Goal: Information Seeking & Learning: Learn about a topic

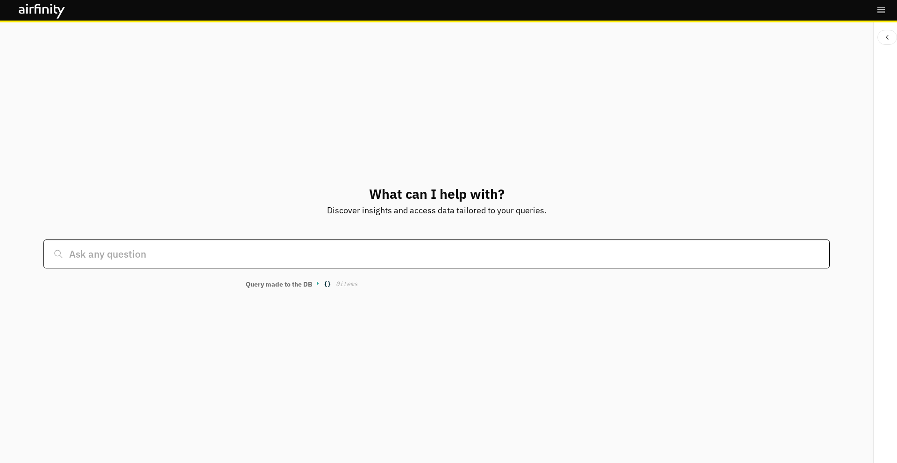
click at [247, 254] on input at bounding box center [435, 254] width 785 height 29
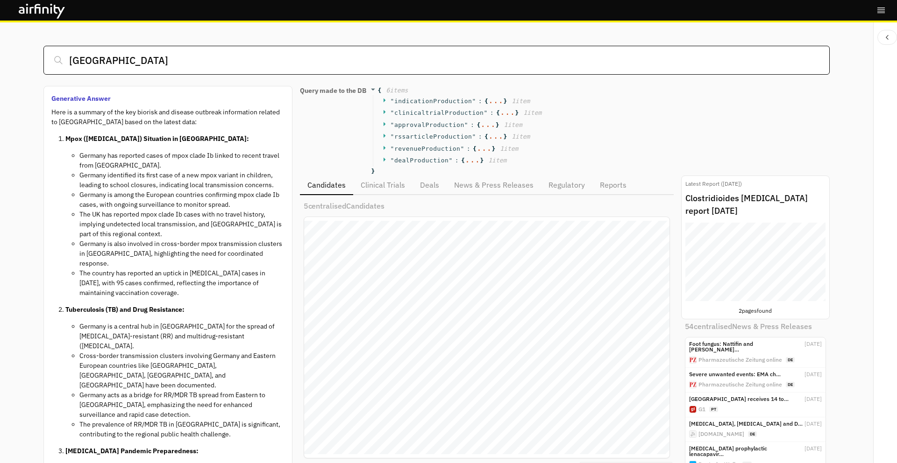
scroll to position [0, 0]
click at [171, 63] on input "[GEOGRAPHIC_DATA]" at bounding box center [435, 60] width 785 height 29
paste input "[MEDICAL_DATA]"
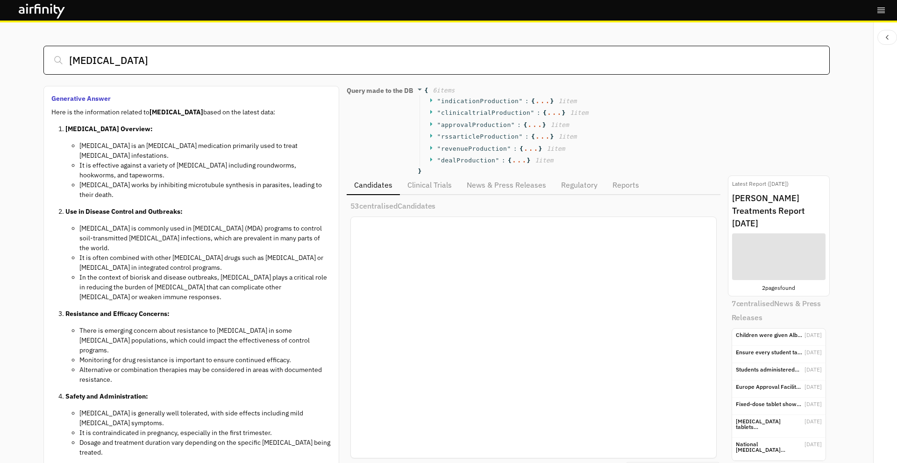
scroll to position [447, 365]
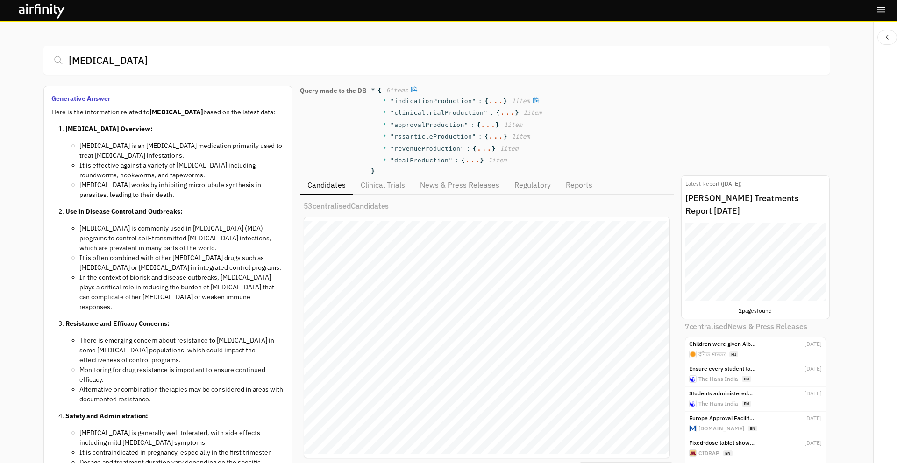
click at [411, 99] on span "indicationProduction" at bounding box center [433, 101] width 78 height 7
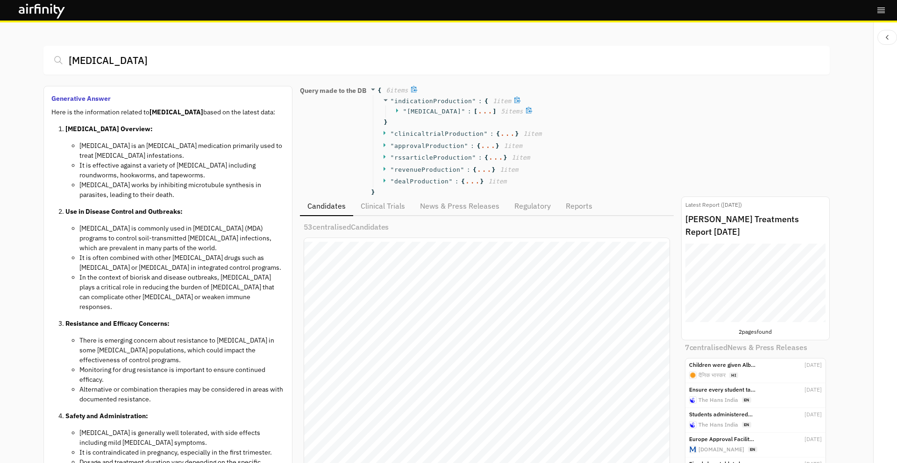
click at [413, 111] on span "[MEDICAL_DATA]" at bounding box center [434, 111] width 55 height 7
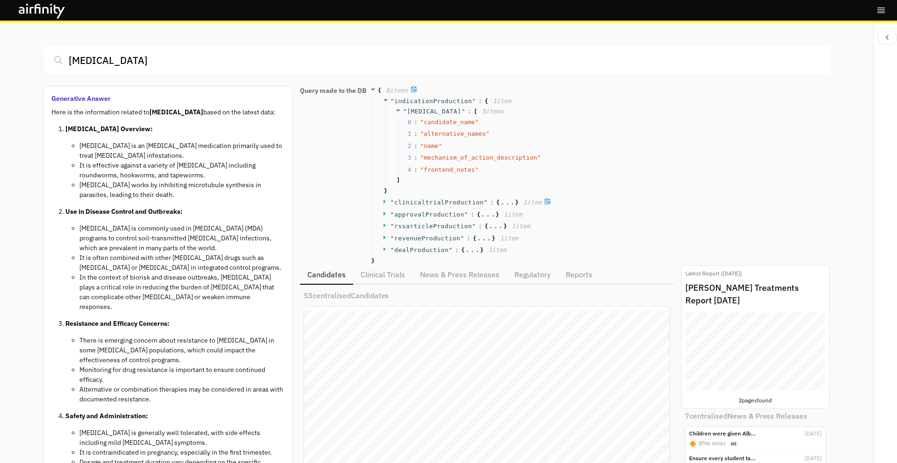
click at [408, 199] on span "clinicaltrialProduction" at bounding box center [439, 202] width 90 height 7
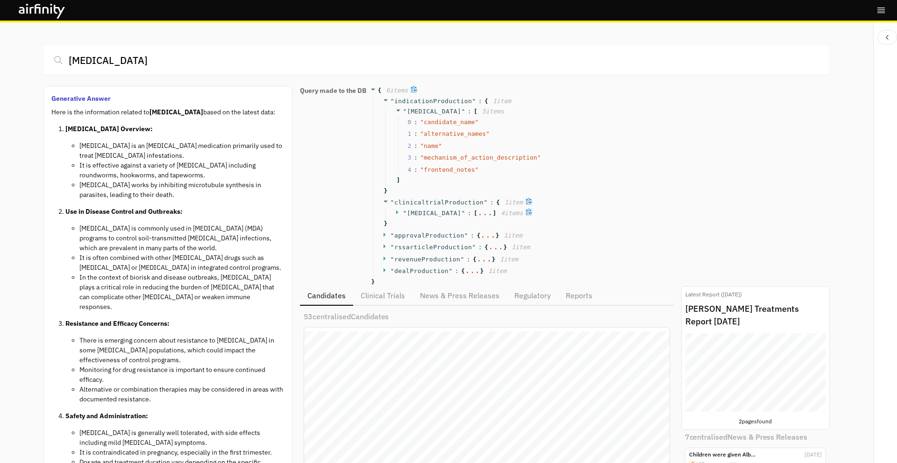
click at [411, 212] on span "[MEDICAL_DATA]" at bounding box center [434, 213] width 55 height 7
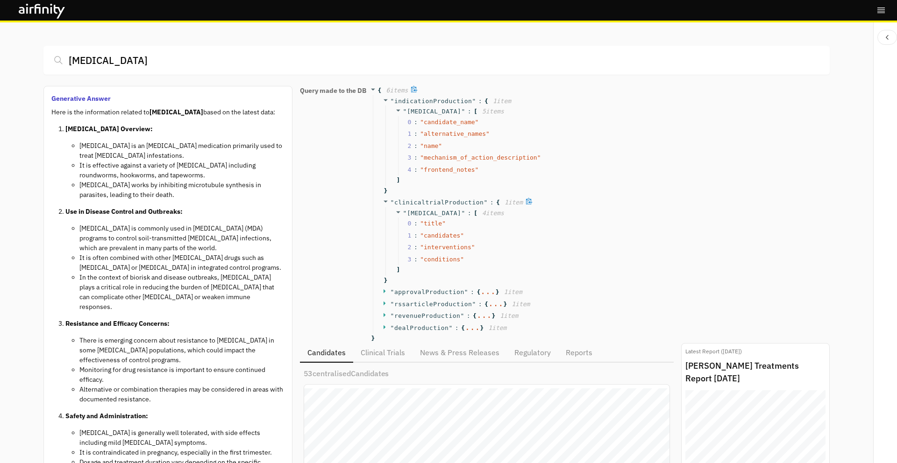
click at [412, 201] on span "clinicaltrialProduction" at bounding box center [439, 202] width 90 height 7
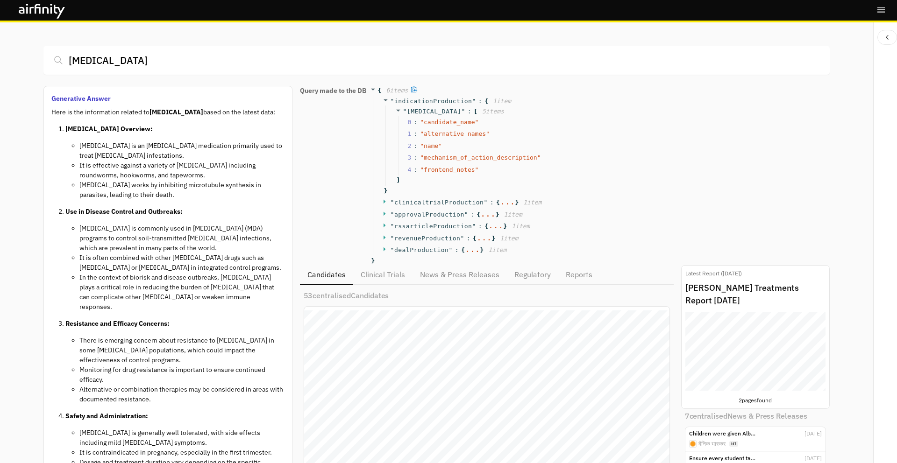
click at [373, 88] on icon at bounding box center [373, 89] width 6 height 6
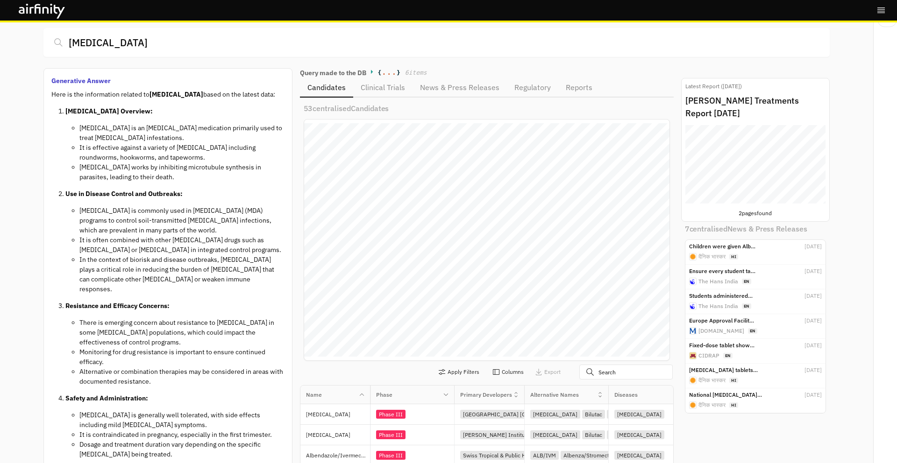
scroll to position [0, 0]
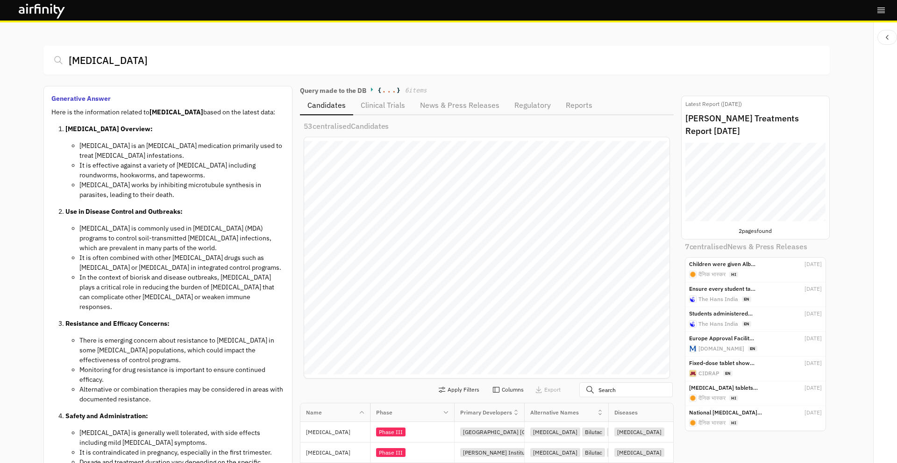
click at [728, 168] on div "Summary Candidates, results and trials → Candidates progress/changes → [MEDICAL…" at bounding box center [755, 182] width 140 height 79
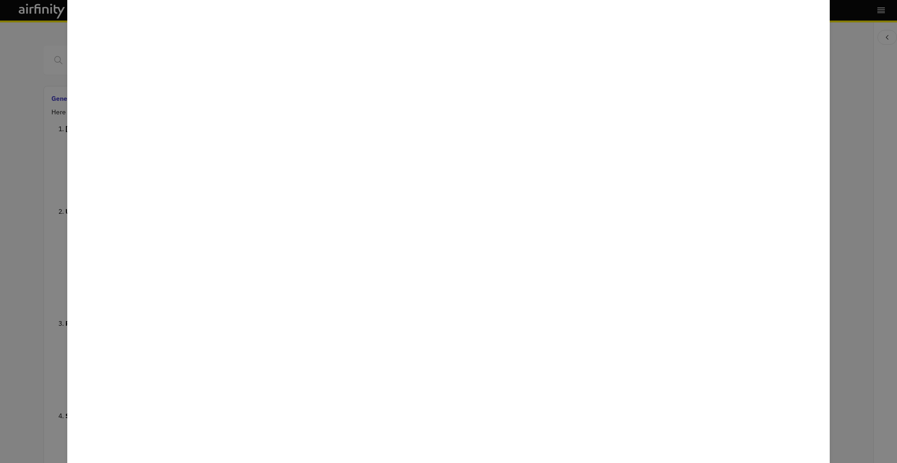
click at [868, 219] on div at bounding box center [448, 231] width 897 height 463
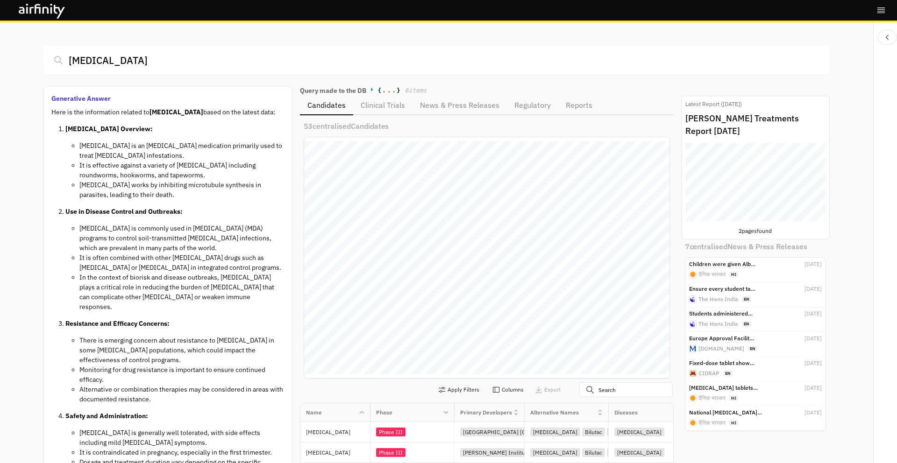
click at [775, 186] on span "New preclinical candidates" at bounding box center [764, 186] width 25 height 2
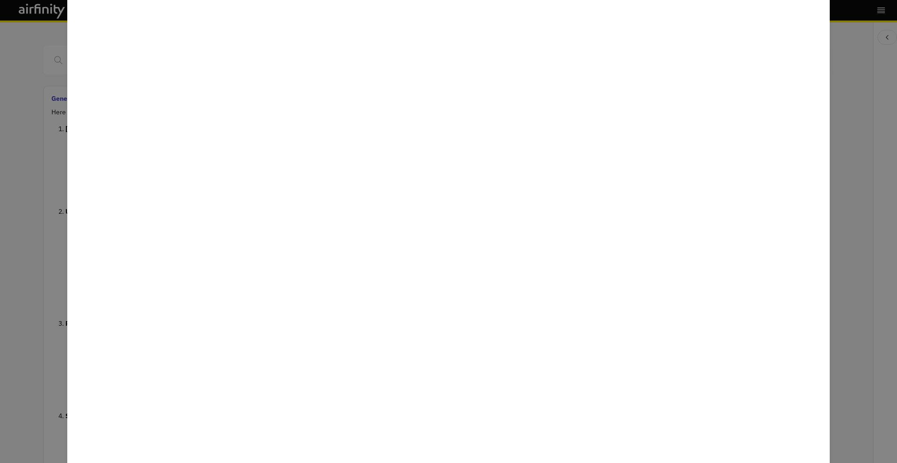
click at [845, 171] on div at bounding box center [448, 231] width 897 height 463
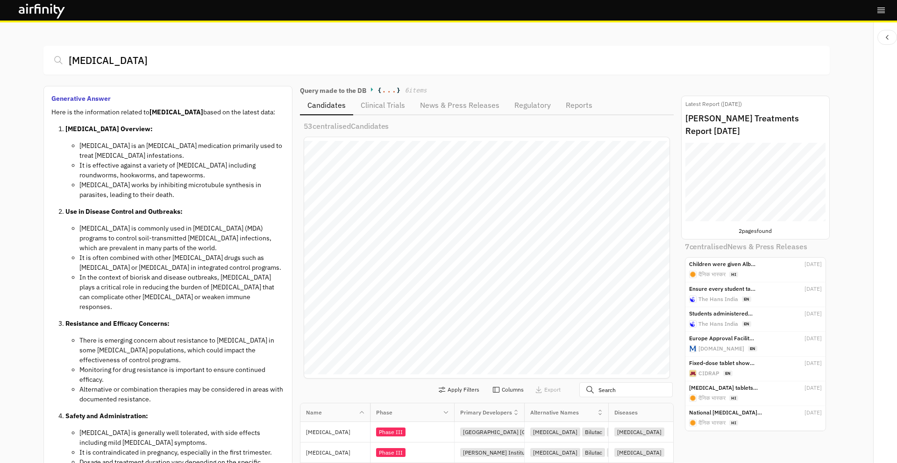
click at [397, 109] on p "Clinical Trials" at bounding box center [382, 104] width 44 height 11
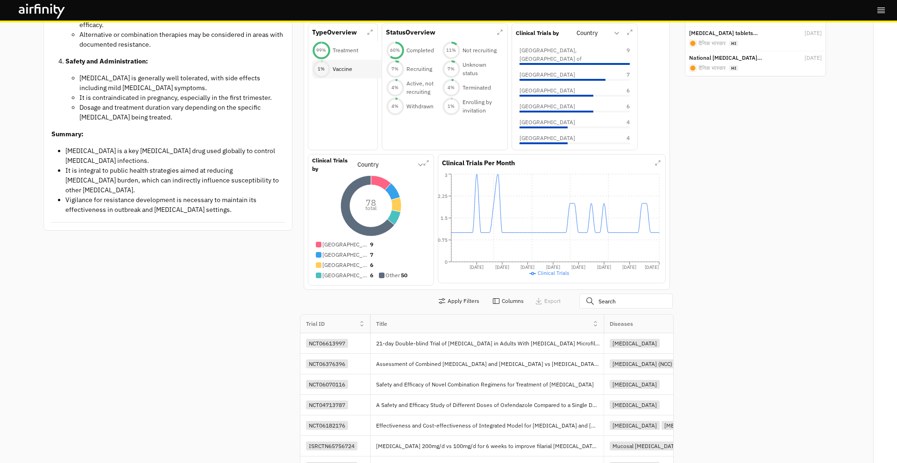
scroll to position [426, 0]
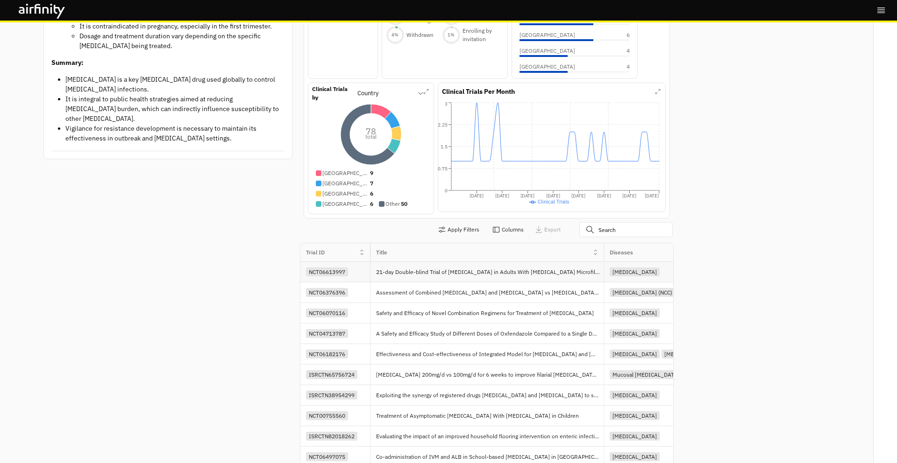
click at [359, 273] on div "NCT06613997" at bounding box center [338, 272] width 64 height 13
click at [414, 273] on p "21-day Double-blind Trial of [MEDICAL_DATA] in Adults With [MEDICAL_DATA] Micro…" at bounding box center [489, 272] width 227 height 9
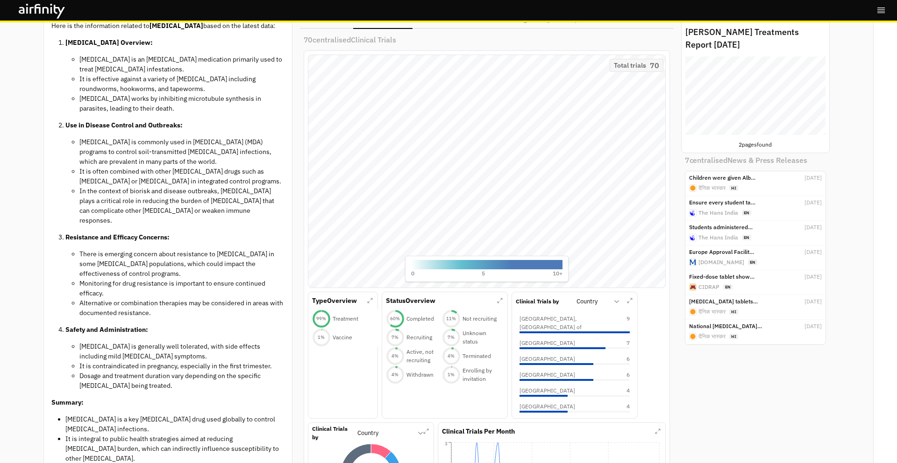
scroll to position [0, 0]
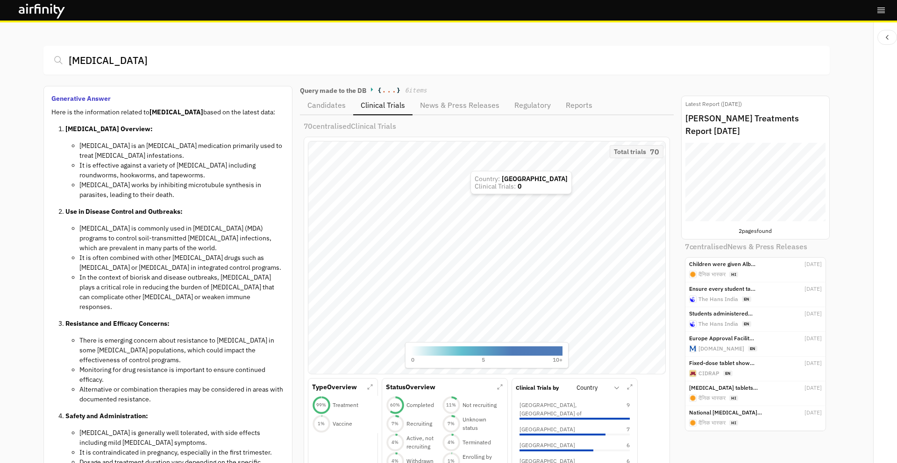
click at [438, 99] on p "News & Press Releases" at bounding box center [459, 104] width 79 height 11
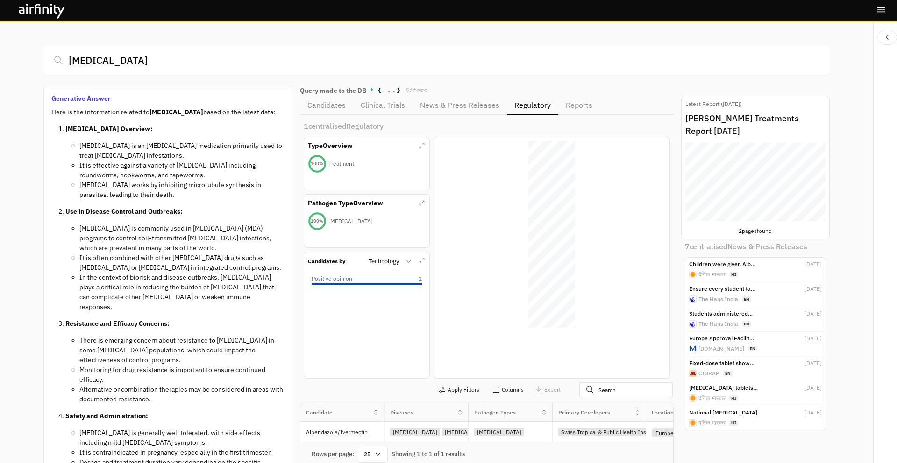
scroll to position [0, 0]
click at [522, 103] on p "Regulatory" at bounding box center [532, 104] width 36 height 11
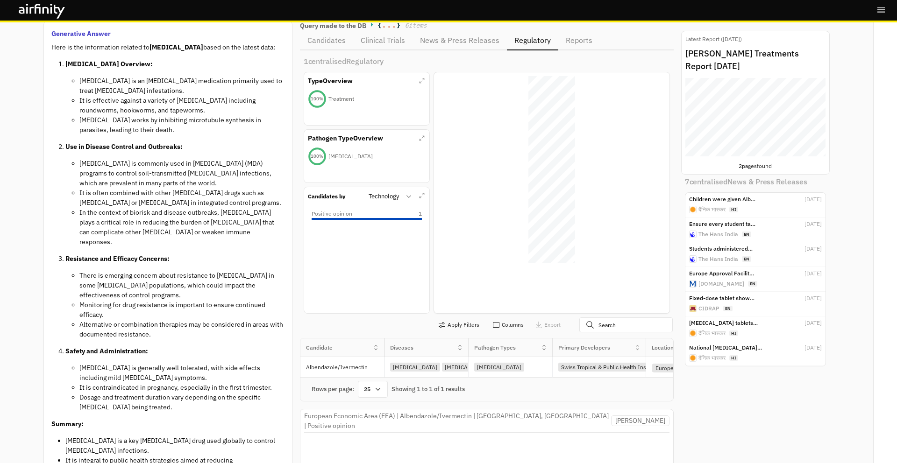
scroll to position [0, 0]
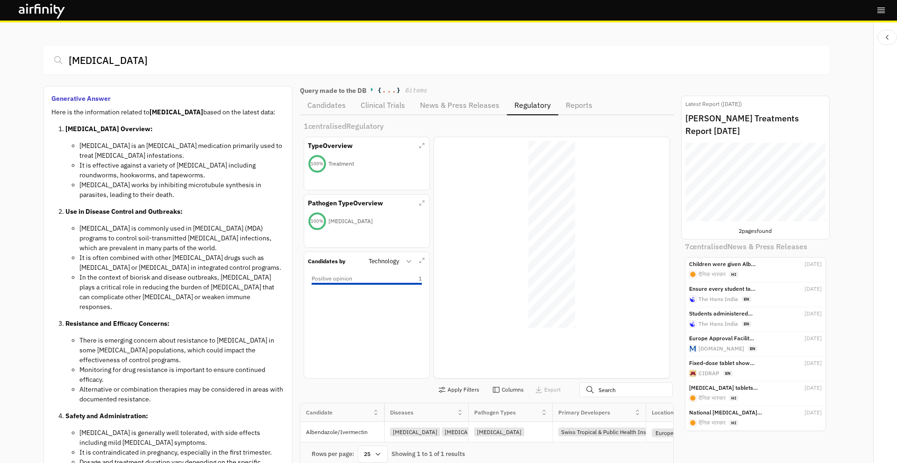
click at [567, 100] on div "Candidates Clinical Trials News & Press Releases Regulatory Reports" at bounding box center [487, 106] width 374 height 20
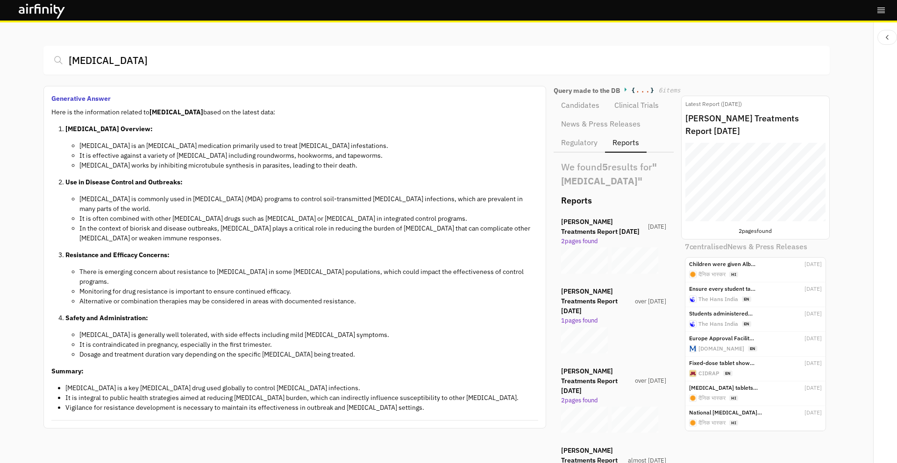
click at [762, 230] on p "2 page s found" at bounding box center [755, 231] width 140 height 8
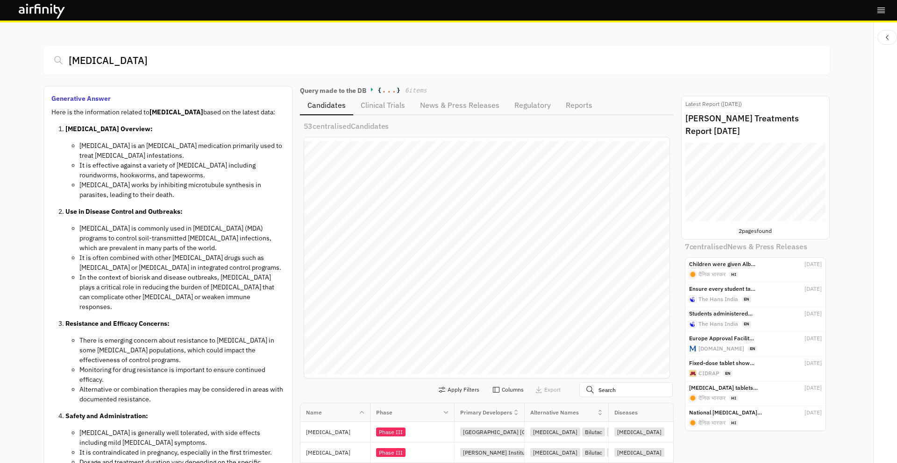
click at [589, 102] on div "Candidates Clinical Trials News & Press Releases Regulatory Reports" at bounding box center [487, 106] width 374 height 20
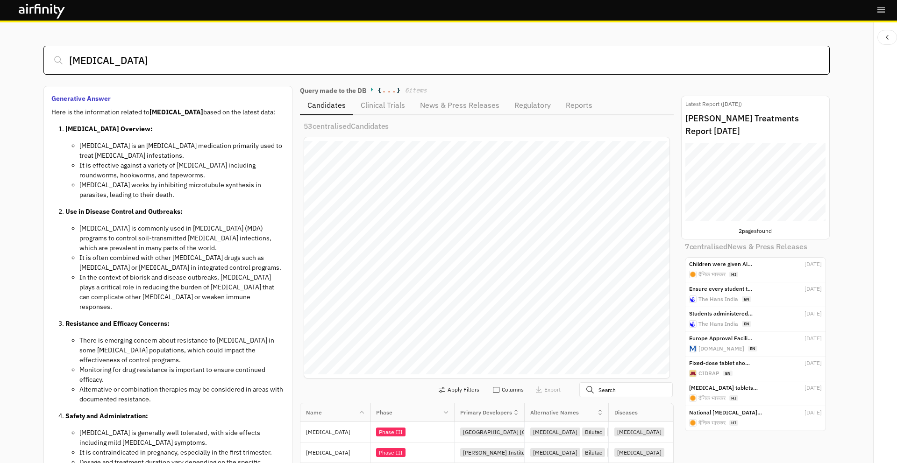
click at [261, 70] on input "[MEDICAL_DATA]" at bounding box center [435, 60] width 785 height 29
paste input "Who will be first to market in the combo vaccine space?"
type input "Who will be first to market in the combo vaccine space?"
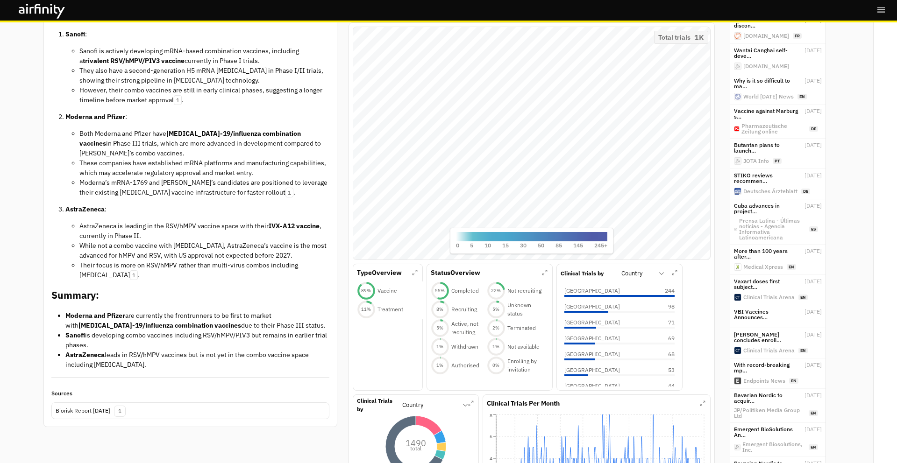
scroll to position [0, 0]
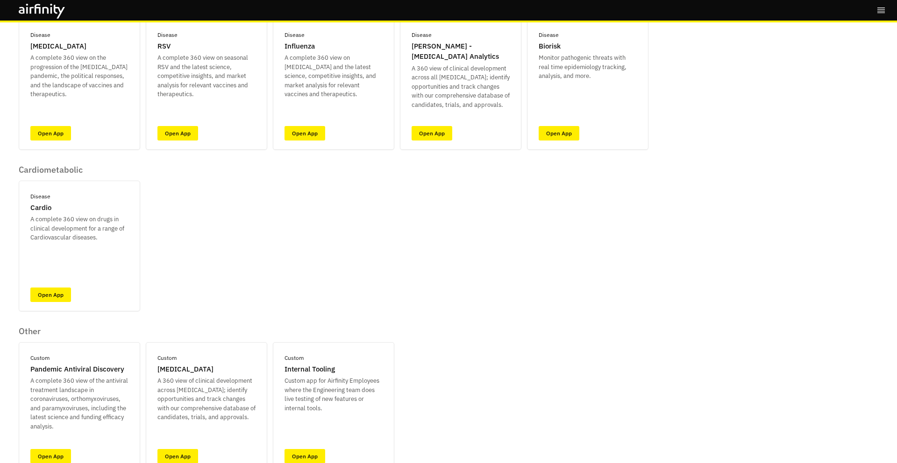
scroll to position [20, 0]
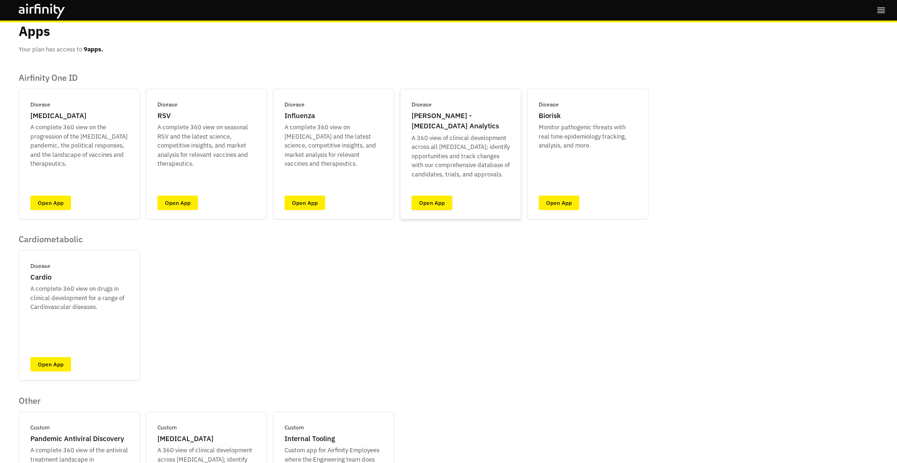
click at [420, 198] on link "Open App" at bounding box center [431, 203] width 41 height 14
